Goal: Task Accomplishment & Management: Manage account settings

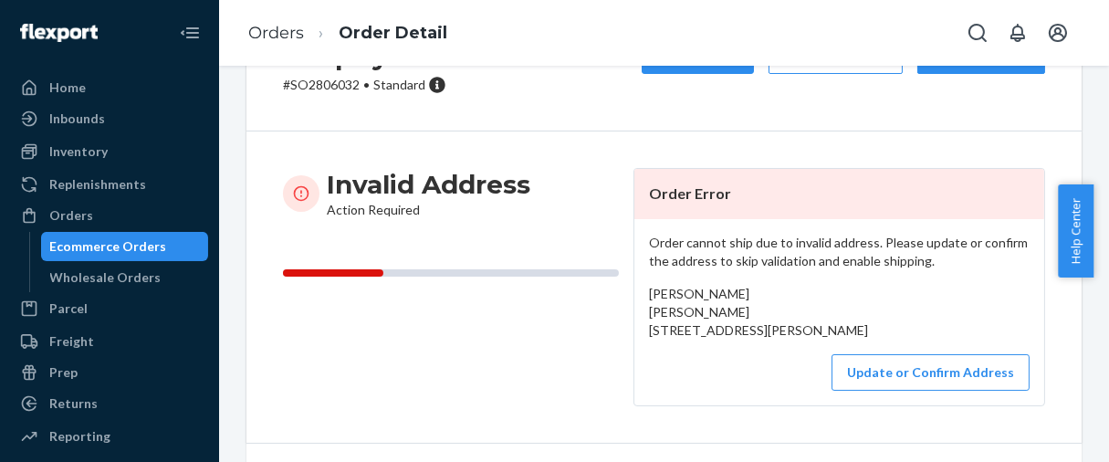
scroll to position [203, 0]
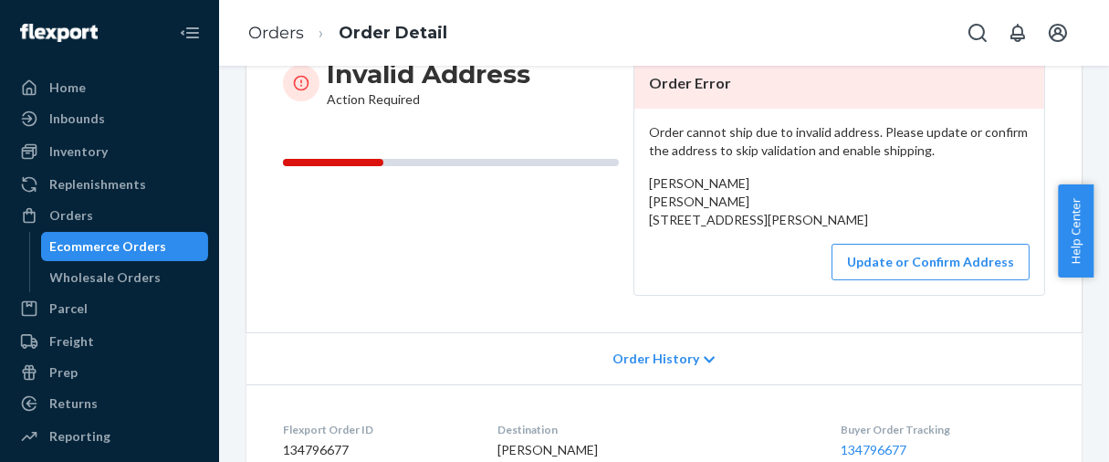
drag, startPoint x: 643, startPoint y: 215, endPoint x: 738, endPoint y: 230, distance: 96.0
click at [771, 229] on div "[PERSON_NAME] [PERSON_NAME] [STREET_ADDRESS][PERSON_NAME]" at bounding box center [839, 201] width 381 height 55
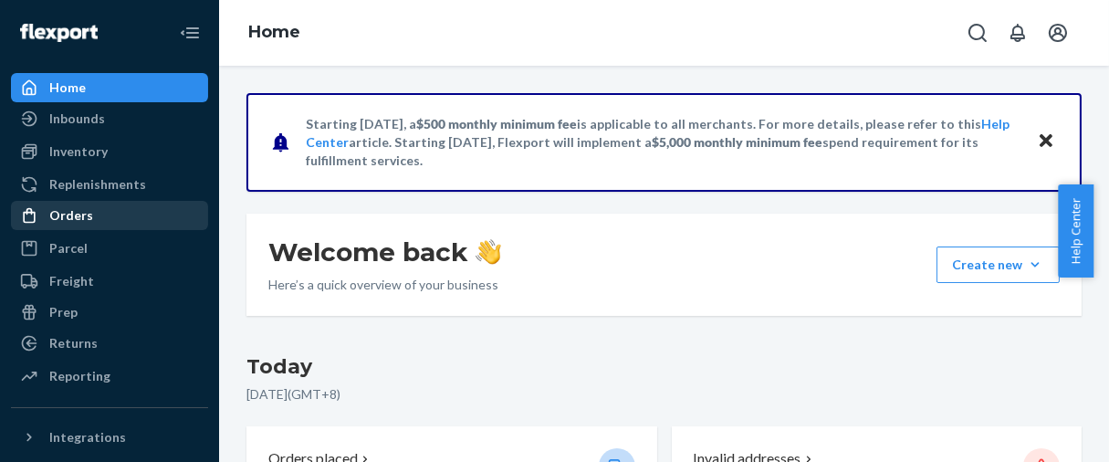
click at [81, 213] on div "Orders" at bounding box center [71, 215] width 44 height 18
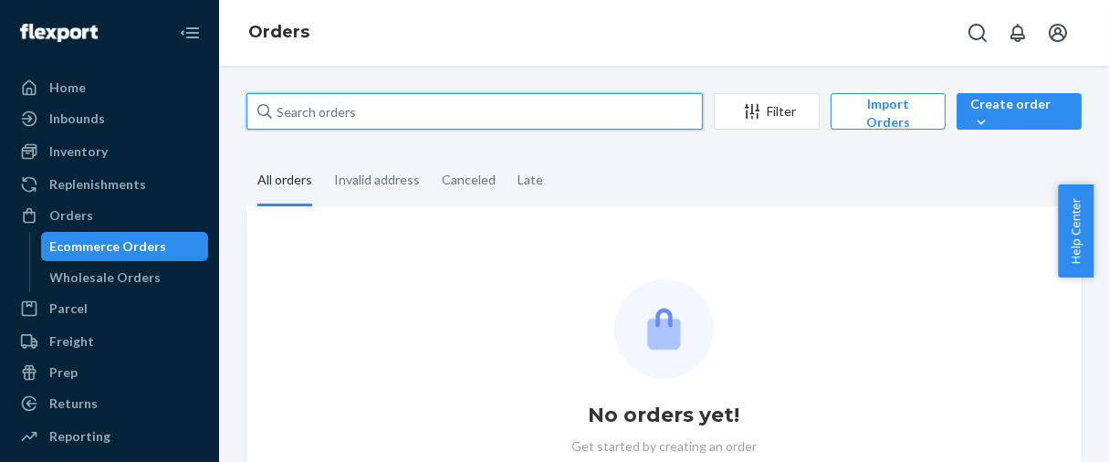
click at [379, 120] on input "text" at bounding box center [474, 111] width 456 height 37
paste input "134801970"
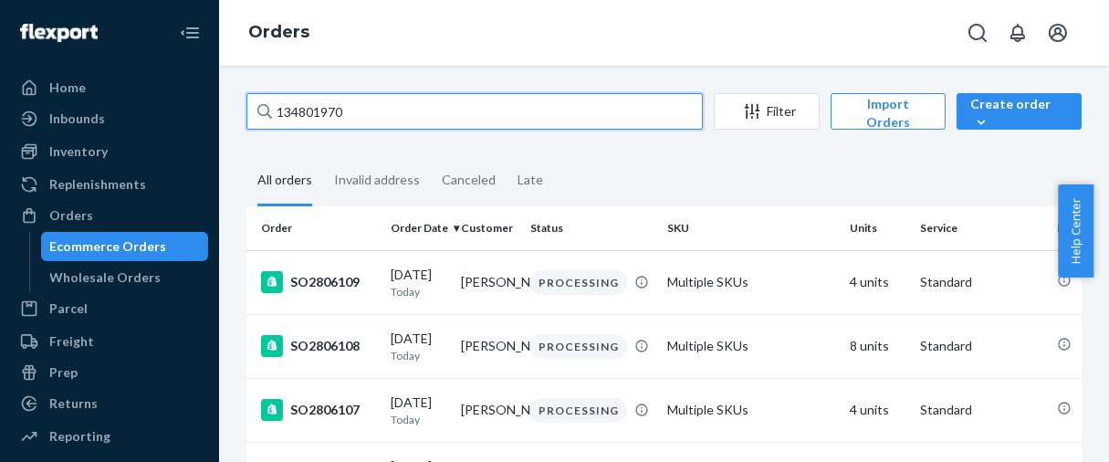
click at [434, 97] on input "134801970" at bounding box center [474, 111] width 456 height 37
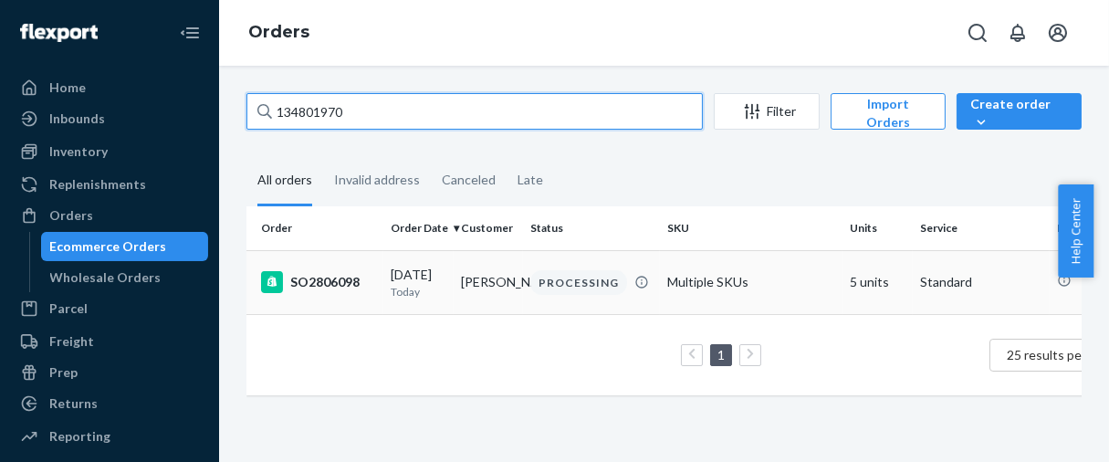
type input "134801970"
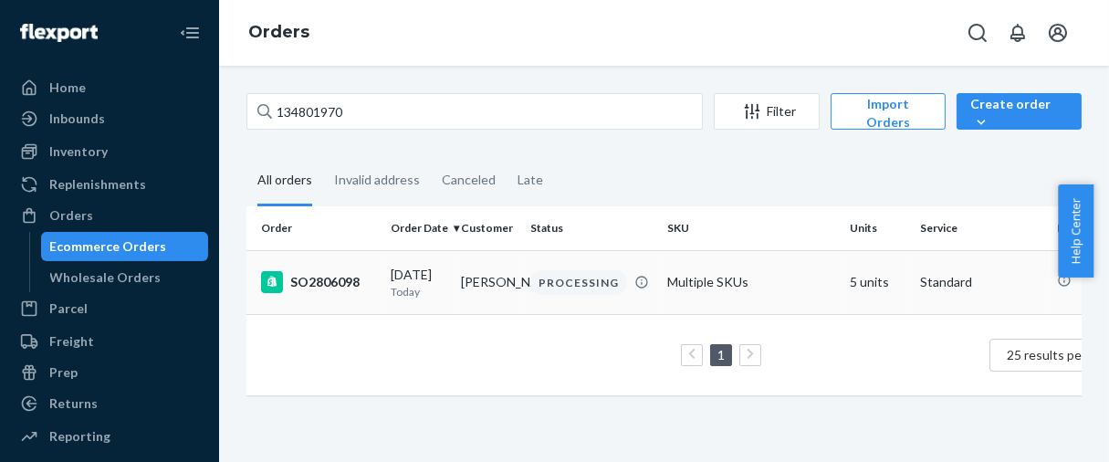
click at [336, 260] on td "SO2806098" at bounding box center [314, 282] width 137 height 64
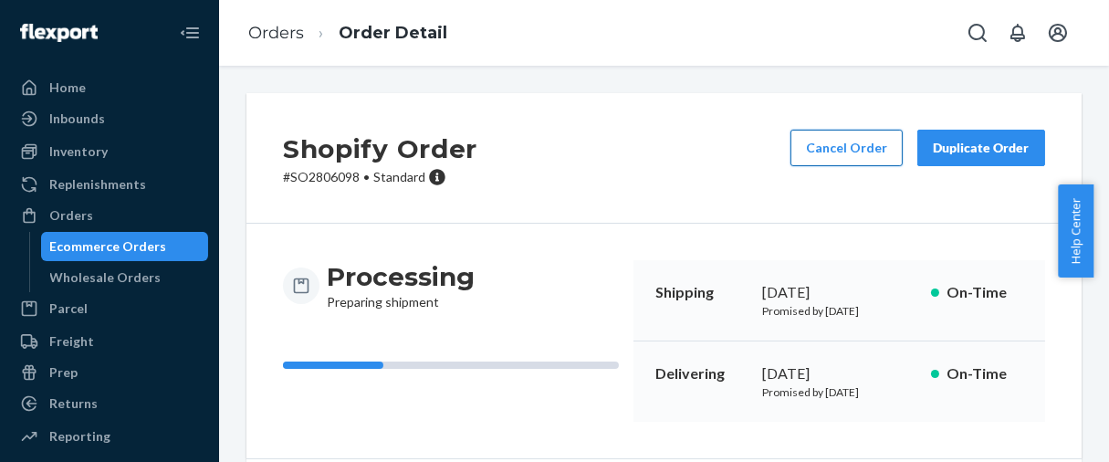
click at [839, 162] on div "Cancel Order Duplicate Order" at bounding box center [917, 158] width 269 height 57
click at [841, 147] on button "Cancel Order" at bounding box center [846, 148] width 112 height 37
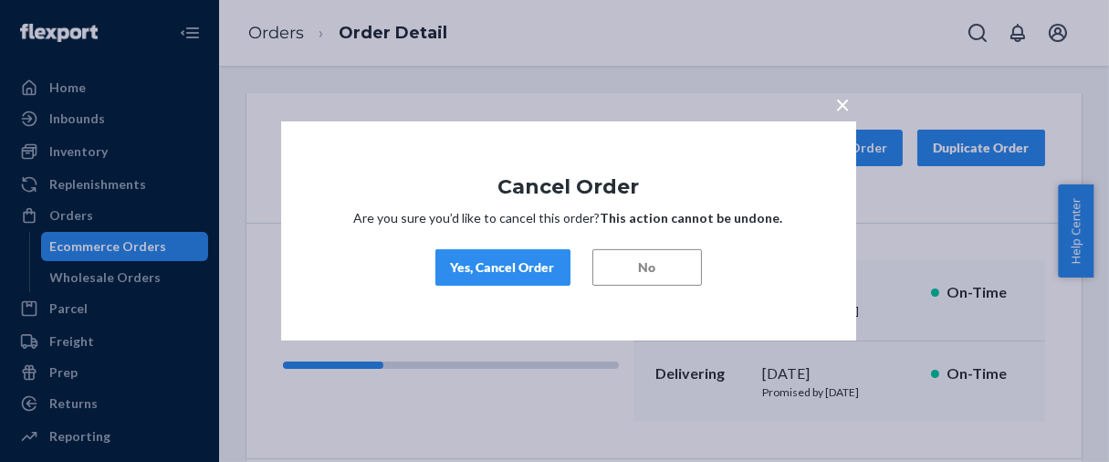
drag, startPoint x: 518, startPoint y: 258, endPoint x: 511, endPoint y: 69, distance: 189.1
click at [518, 258] on div "Yes, Cancel Order" at bounding box center [503, 267] width 104 height 18
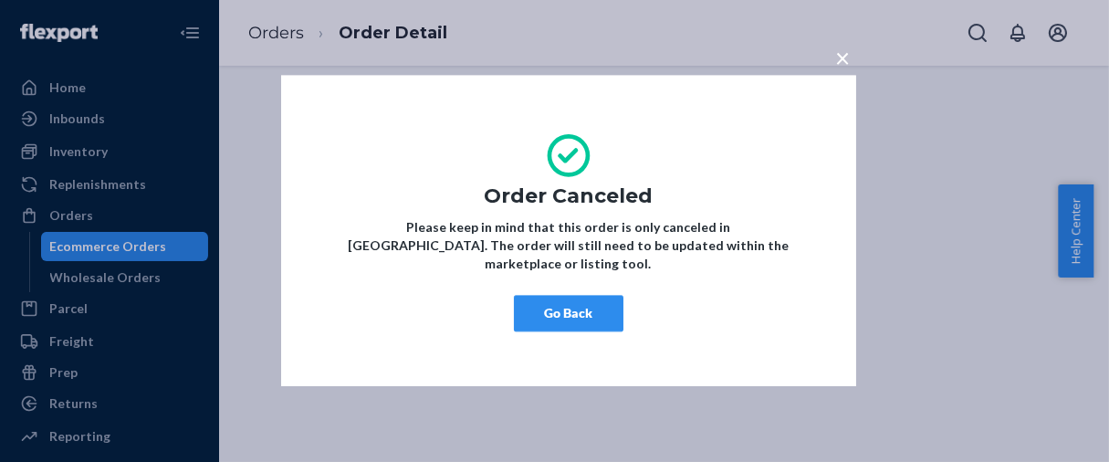
click at [550, 296] on button "Go Back" at bounding box center [569, 314] width 110 height 37
